Goal: Find specific page/section: Find specific page/section

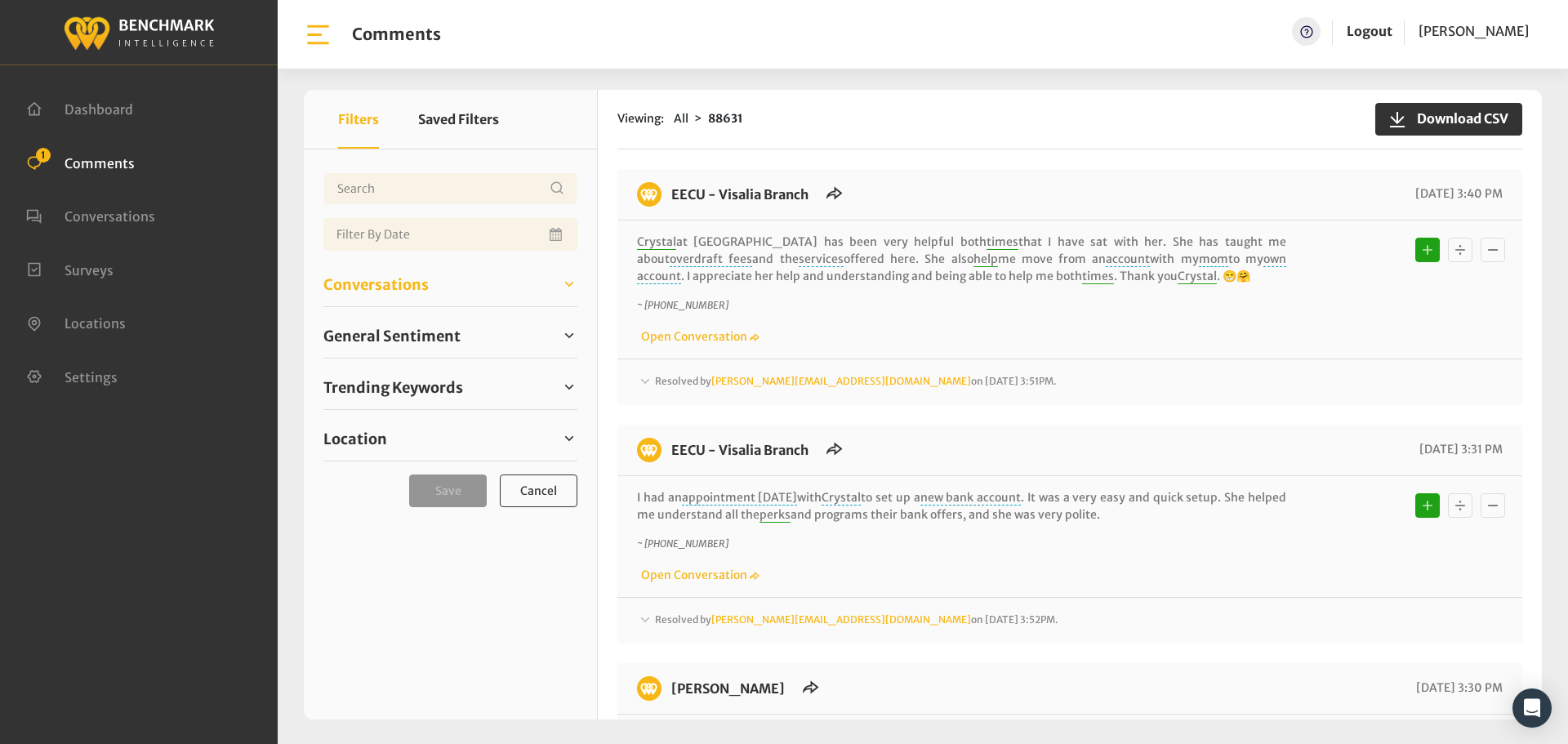
click at [385, 288] on span "Conversations" at bounding box center [375, 284] width 105 height 22
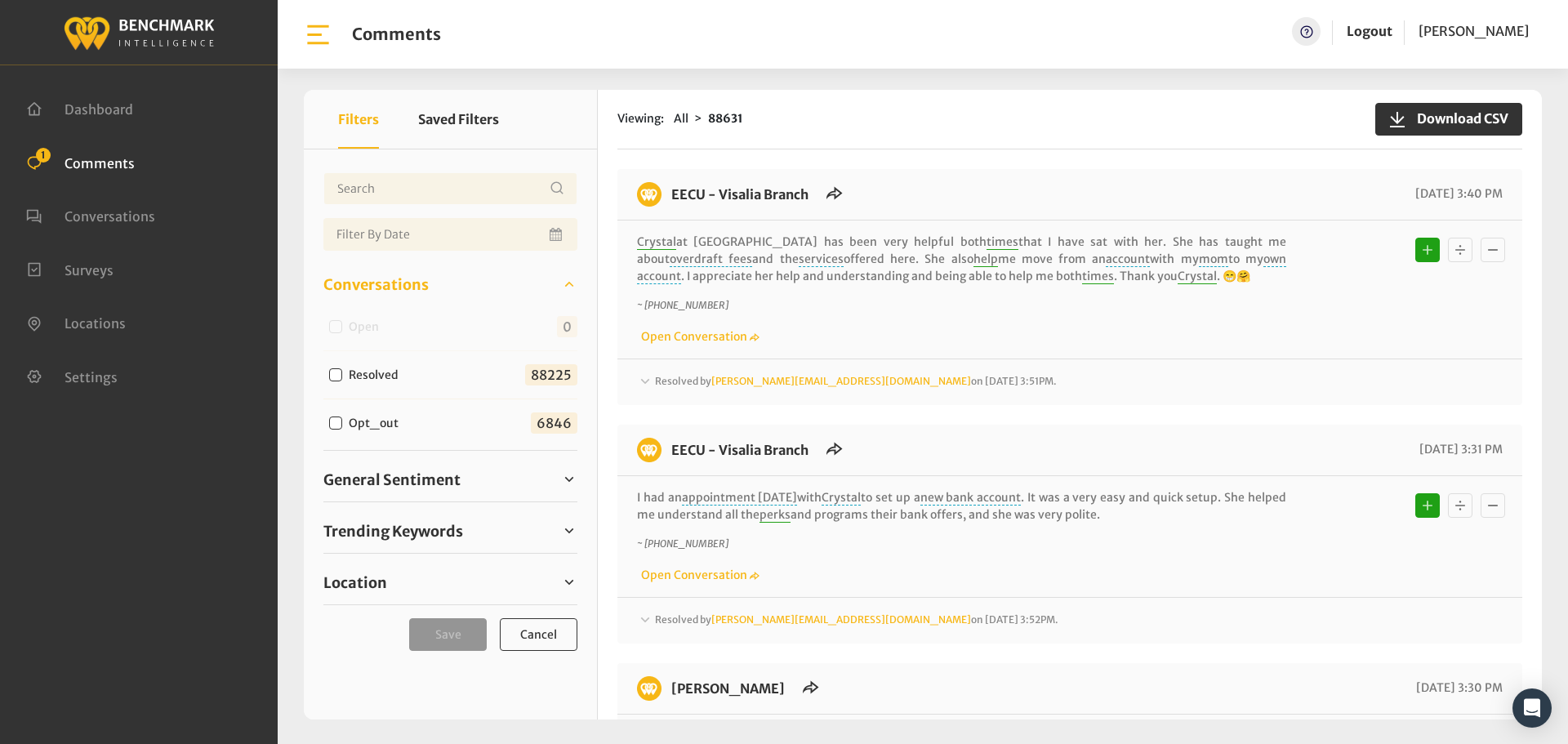
click at [336, 324] on div "Open" at bounding box center [357, 326] width 68 height 19
click at [434, 484] on span "General Sentiment" at bounding box center [391, 479] width 137 height 22
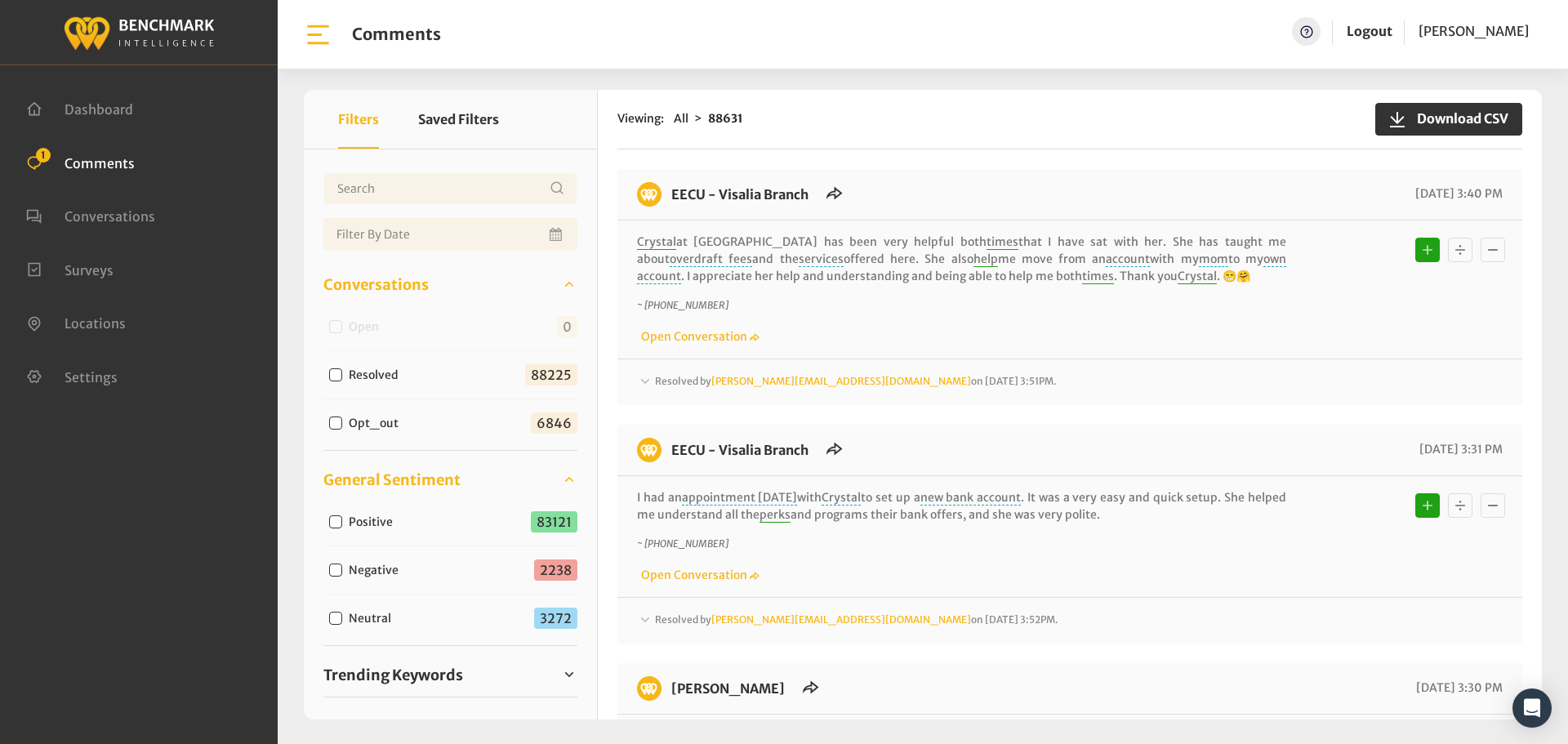
click at [434, 484] on span "General Sentiment" at bounding box center [391, 479] width 137 height 22
